Goal: Task Accomplishment & Management: Manage account settings

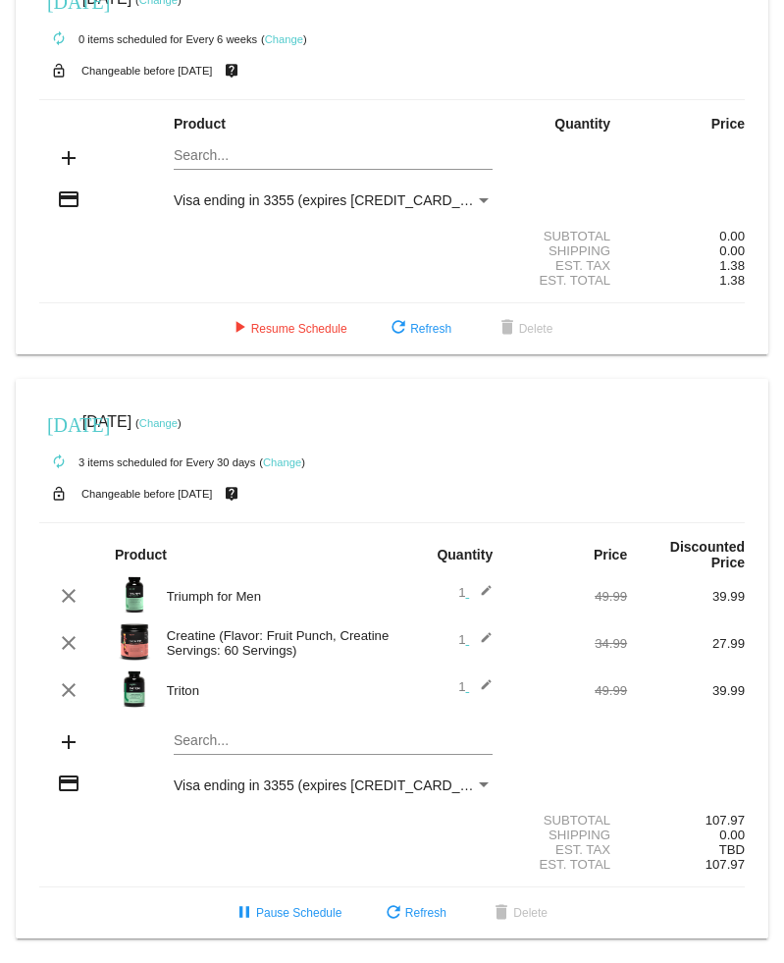
scroll to position [82, 0]
click at [68, 146] on mat-icon "add" at bounding box center [69, 158] width 24 height 24
click at [416, 322] on span "refresh Refresh" at bounding box center [419, 329] width 65 height 14
click at [132, 413] on span "[DATE]" at bounding box center [106, 421] width 49 height 17
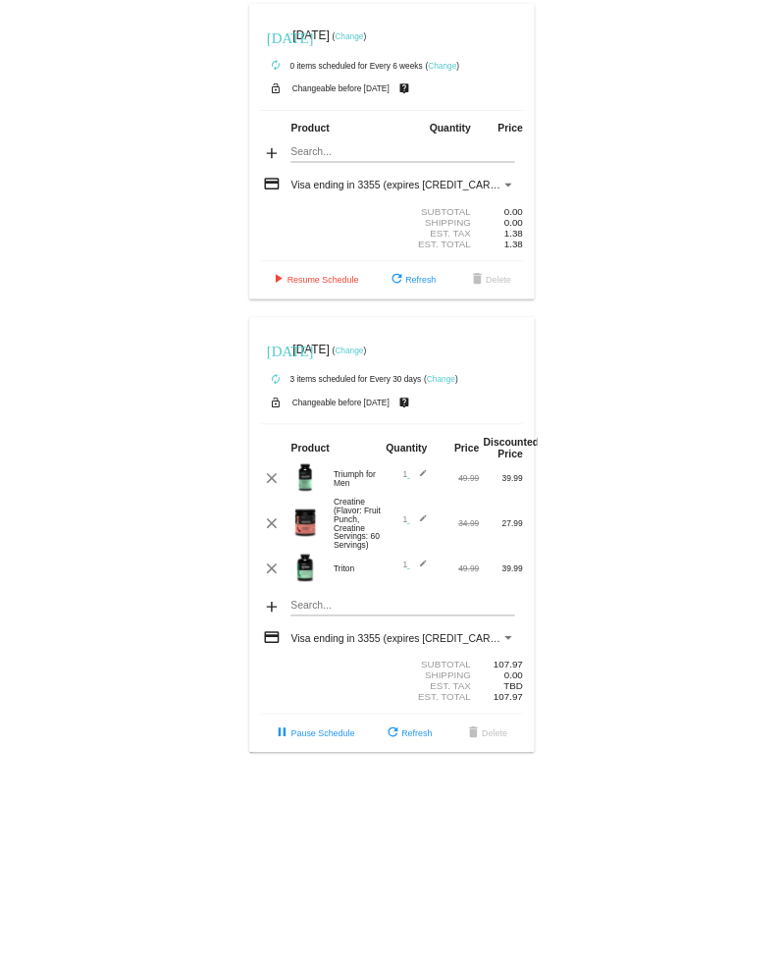
scroll to position [0, 0]
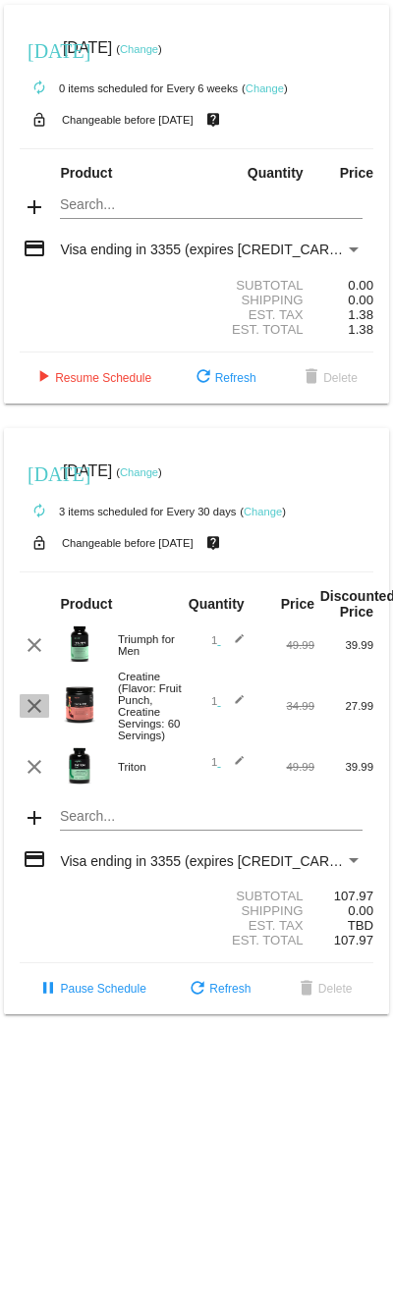
click at [36, 718] on mat-icon "clear" at bounding box center [35, 706] width 24 height 24
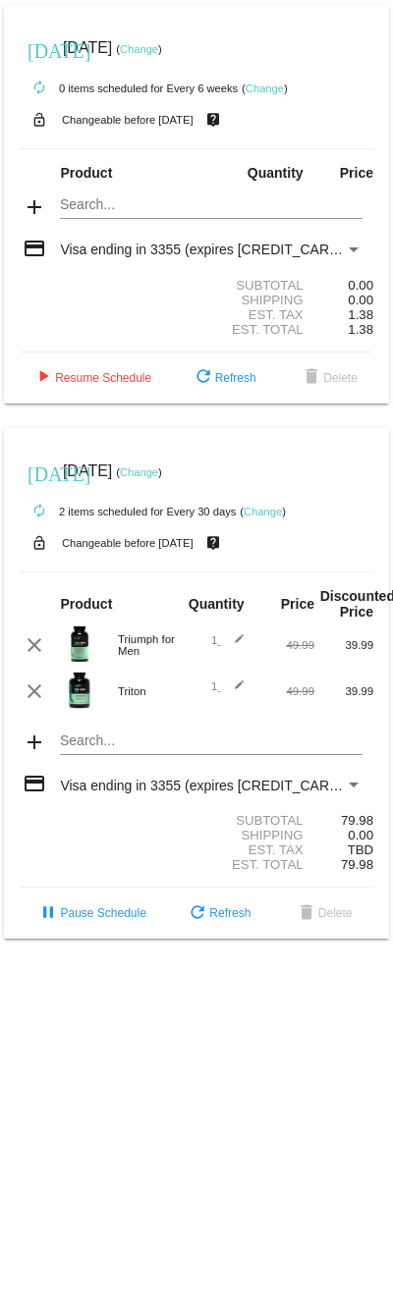
click at [80, 758] on mat-card "[DATE] [DATE] ( Change ) autorenew 2 items scheduled for Every 30 days ( Change…" at bounding box center [196, 683] width 385 height 511
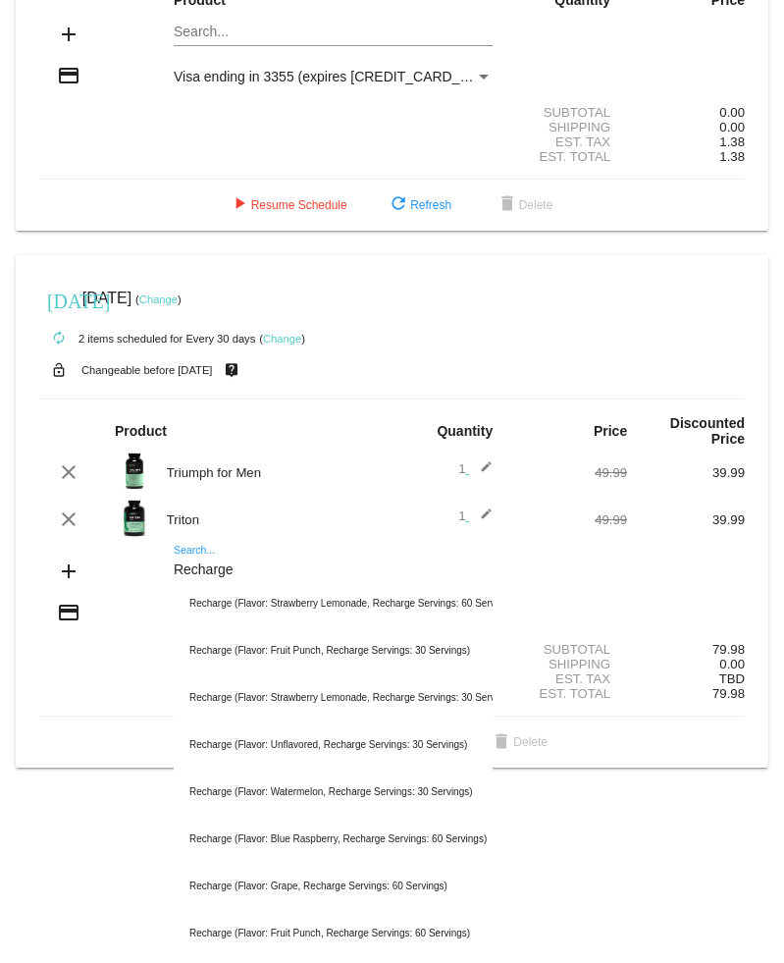
scroll to position [182, 0]
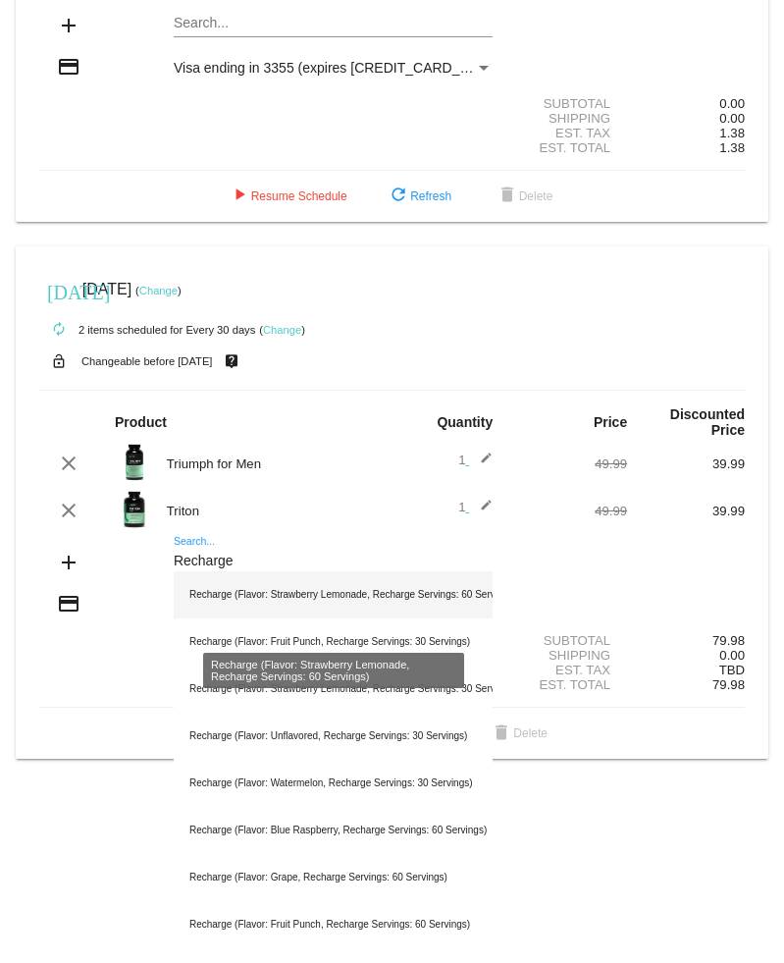
type input "Recharge"
click at [320, 618] on div "Recharge (Flavor: Strawberry Lemonade, Recharge Servings: 60 Servings)" at bounding box center [333, 594] width 319 height 47
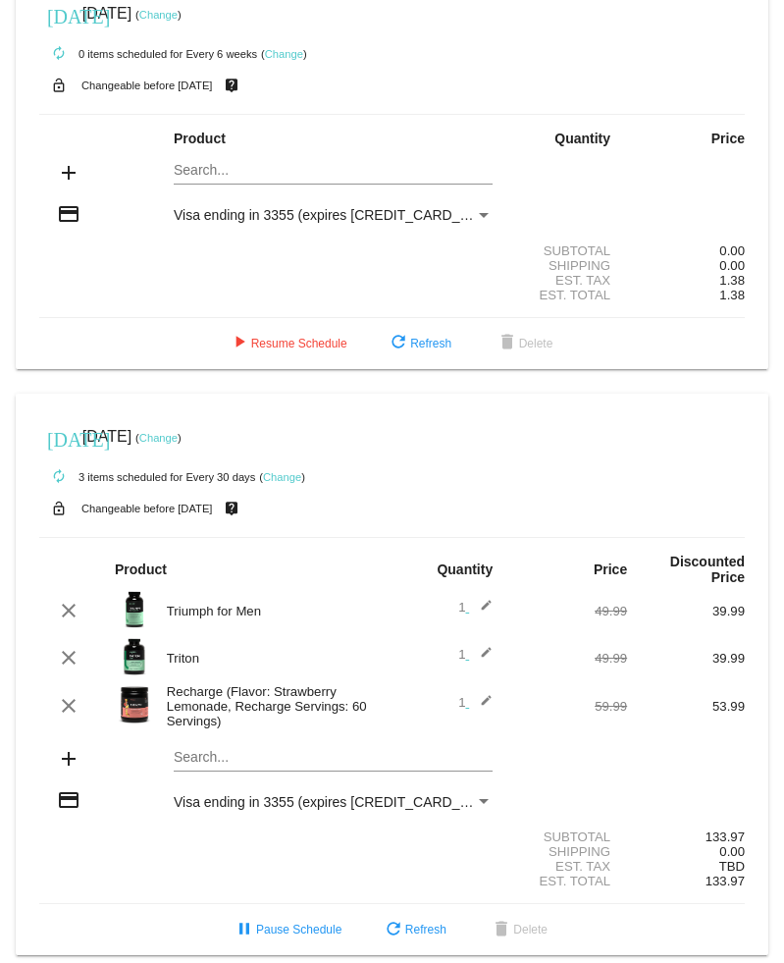
click at [211, 785] on mat-card "[DATE] [DATE] ( Change ) autorenew 3 items scheduled for Every 30 days ( Change…" at bounding box center [392, 675] width 753 height 562
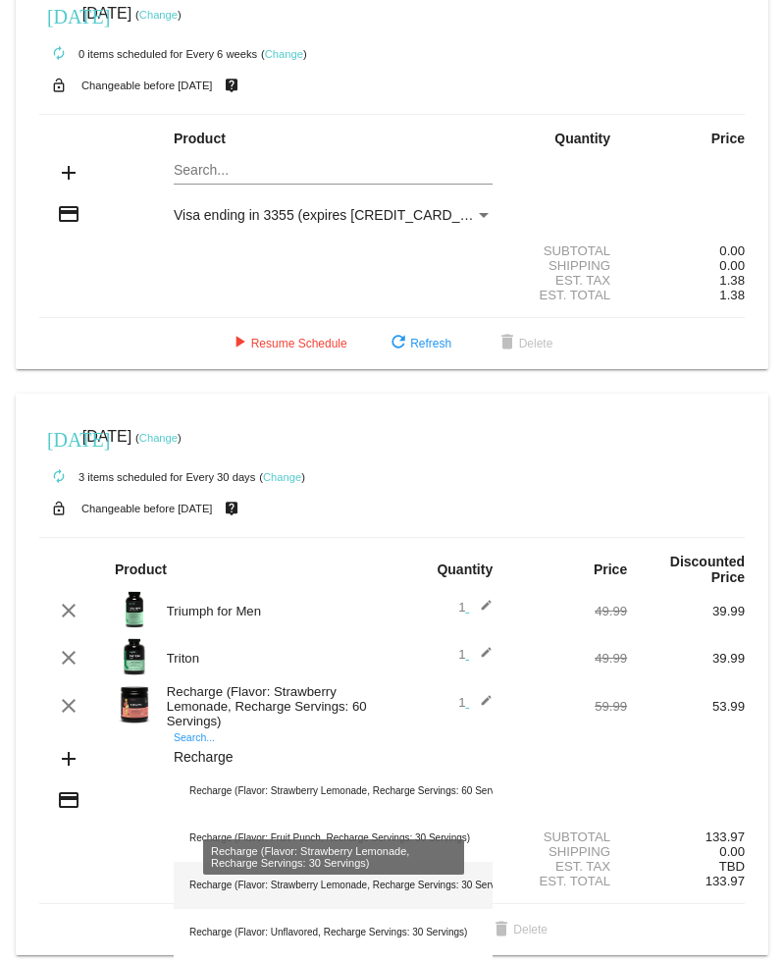
type input "Recharge"
click at [313, 909] on div "Recharge (Flavor: Strawberry Lemonade, Recharge Servings: 30 Servings)" at bounding box center [333, 885] width 319 height 47
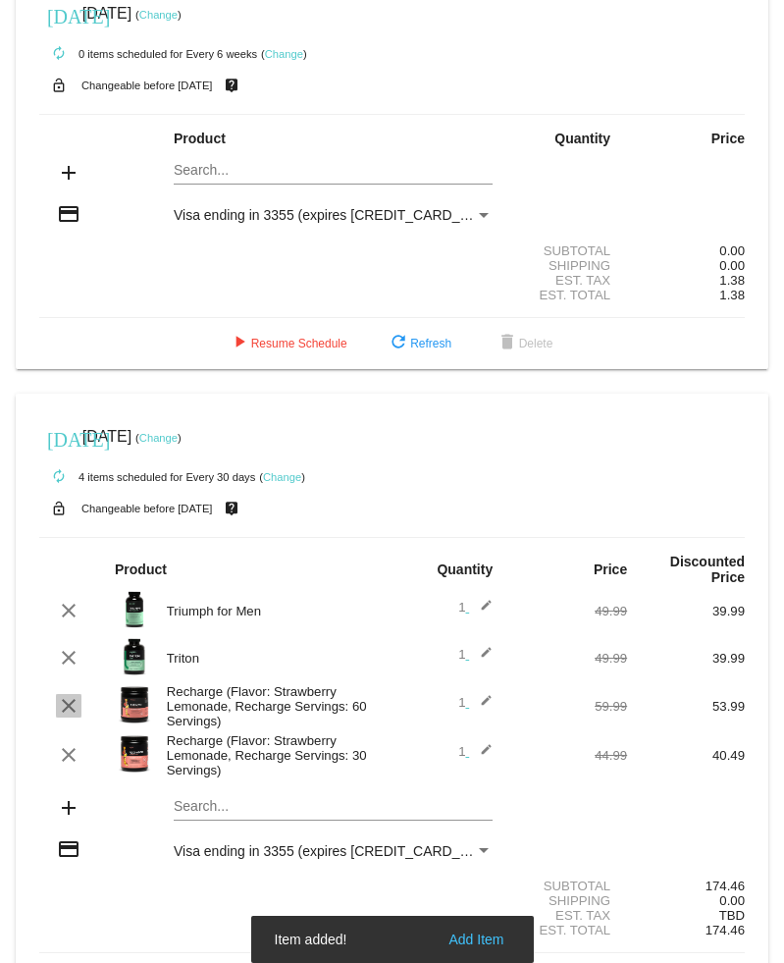
click at [74, 718] on mat-icon "clear" at bounding box center [69, 706] width 24 height 24
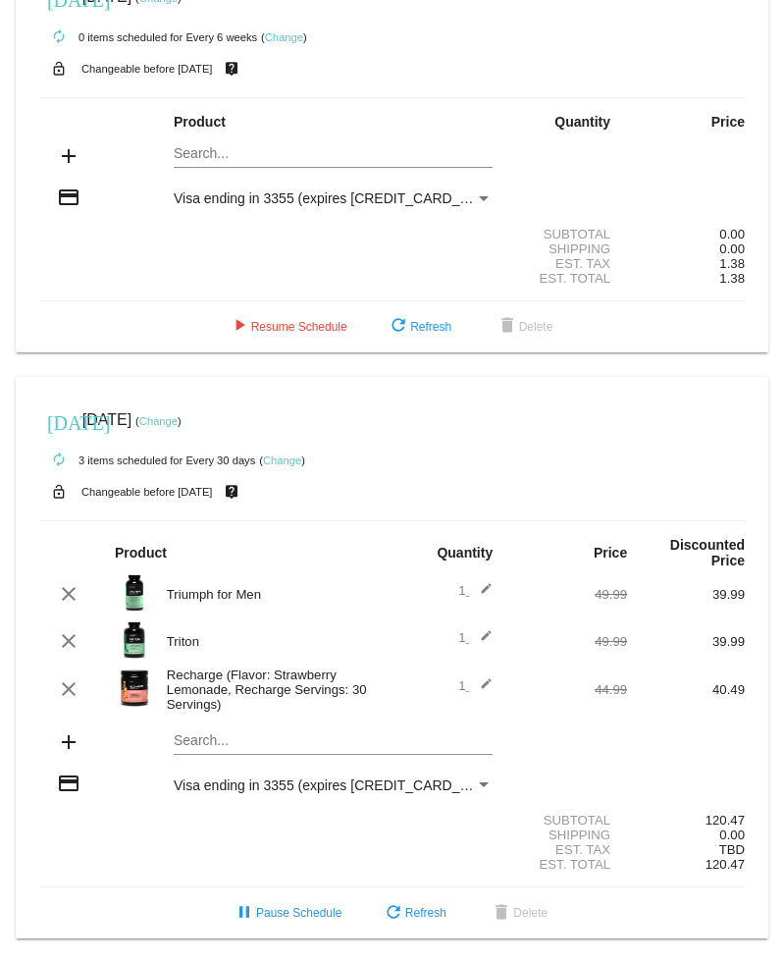
scroll to position [89, 0]
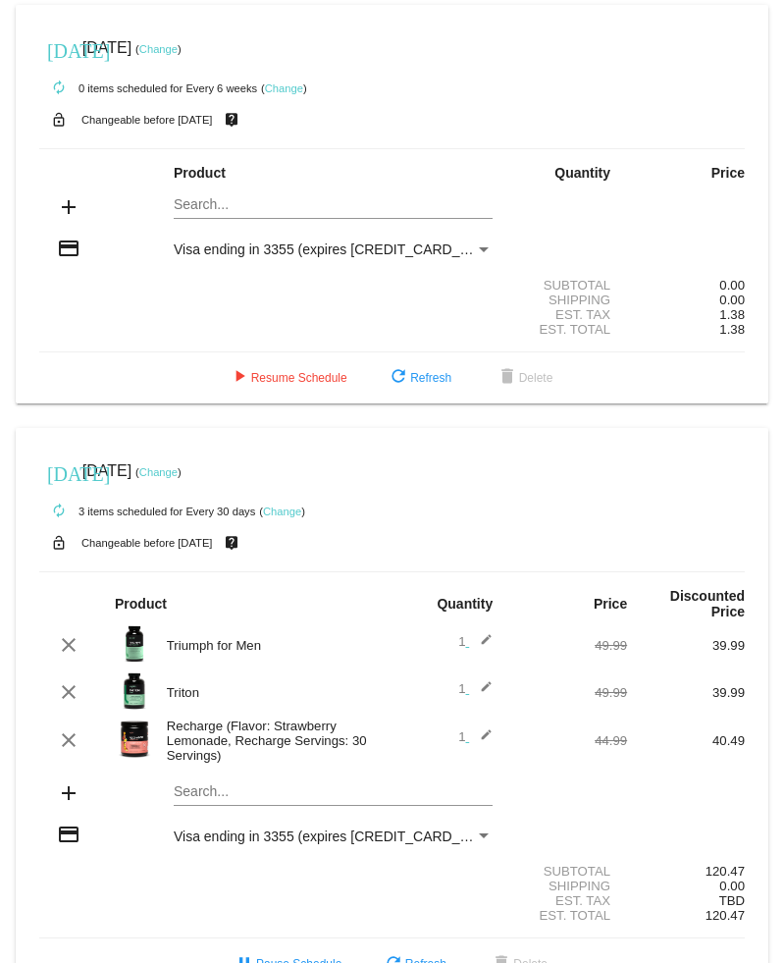
click at [782, 186] on div "[DATE] [DATE] ( Change ) autorenew 0 items scheduled for Every 6 weeks ( Change…" at bounding box center [392, 497] width 784 height 985
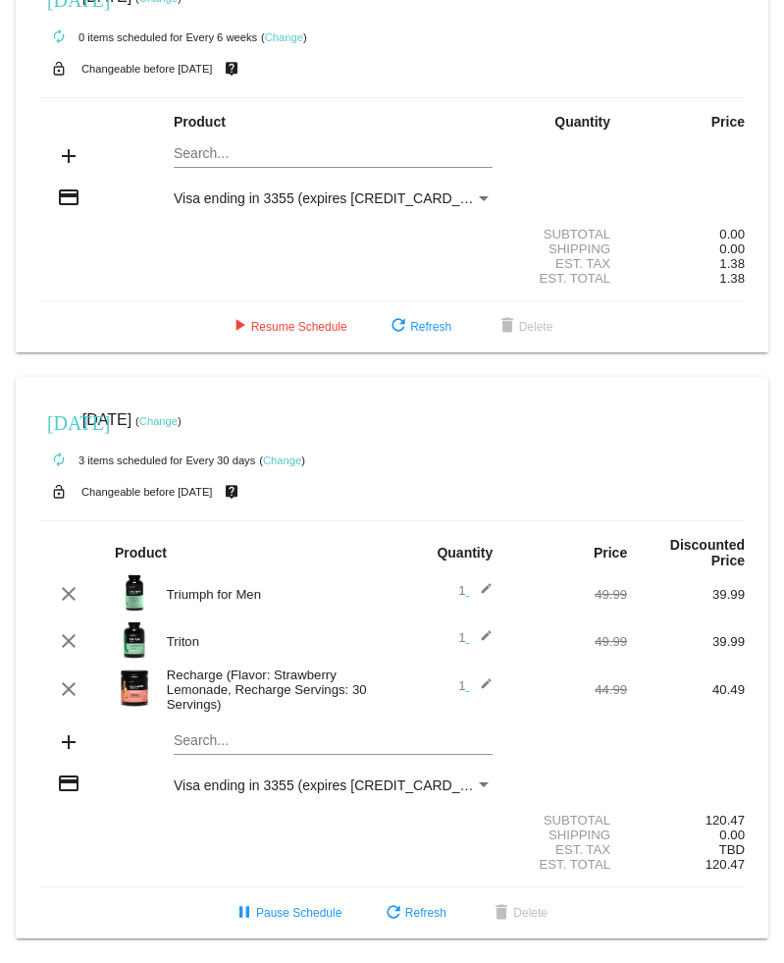
scroll to position [89, 0]
